Goal: Download file/media

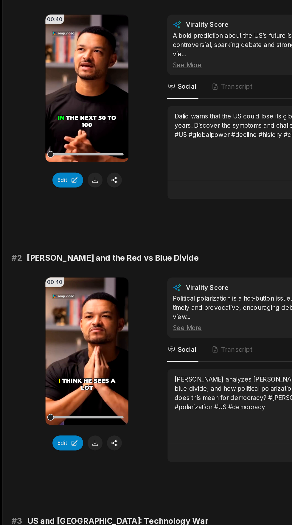
click at [64, 384] on button at bounding box center [65, 381] width 10 height 10
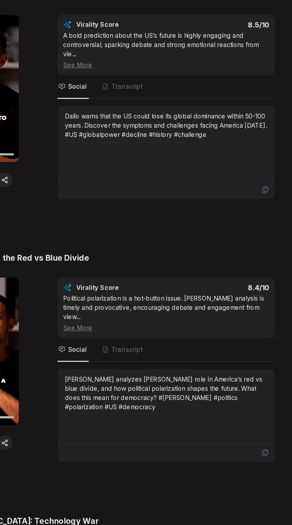
click at [254, 385] on icon at bounding box center [254, 387] width 5 height 5
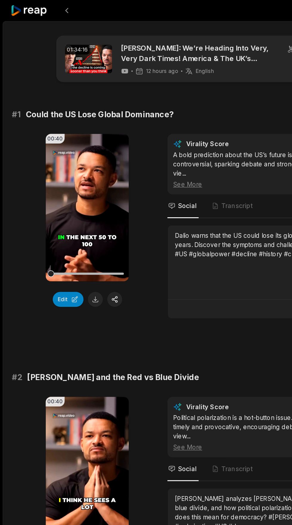
click at [21, 11] on icon at bounding box center [19, 7] width 25 height 8
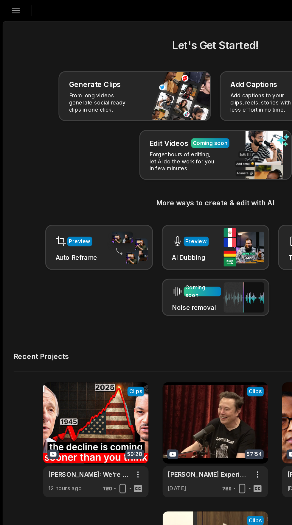
click at [145, 287] on link at bounding box center [145, 298] width 71 height 78
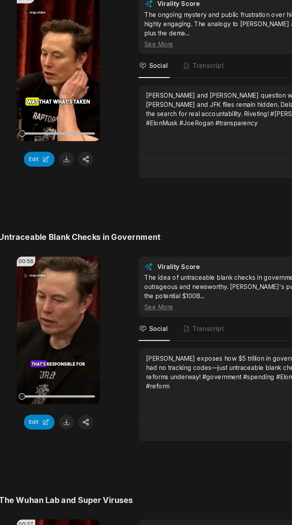
click at [64, 376] on button at bounding box center [65, 381] width 10 height 10
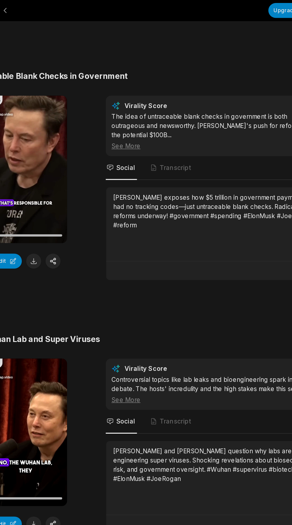
scroll to position [176, 0]
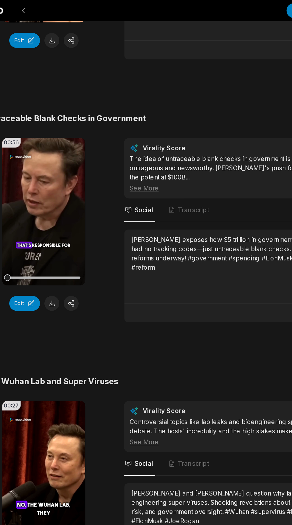
click at [63, 201] on button at bounding box center [65, 206] width 10 height 10
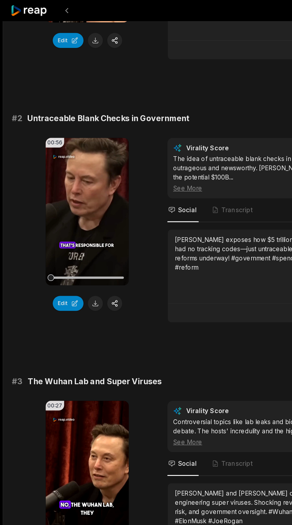
click at [65, 201] on button at bounding box center [65, 206] width 10 height 10
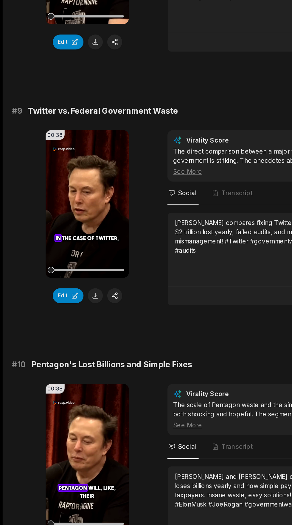
scroll to position [1309, 0]
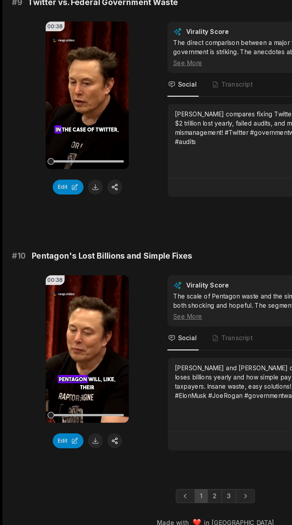
click at [145, 501] on link "2" at bounding box center [146, 506] width 10 height 10
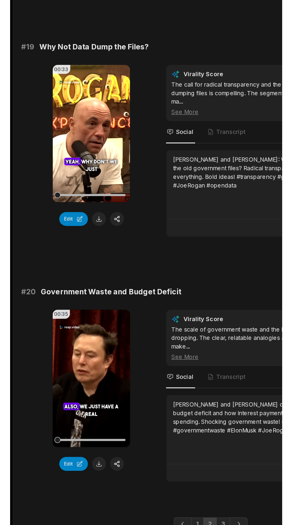
scroll to position [1282, 0]
